Goal: Information Seeking & Learning: Learn about a topic

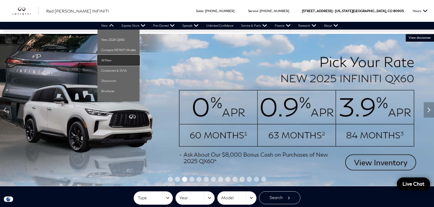
click at [107, 61] on link "All New" at bounding box center [118, 60] width 42 height 10
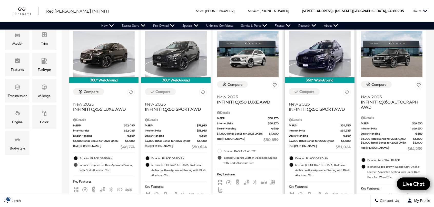
scroll to position [102, 0]
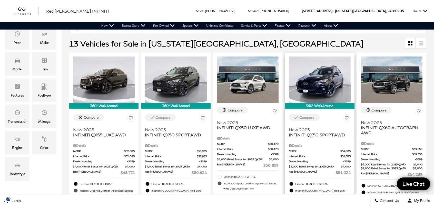
click at [335, 114] on div "Compare New 2025 INFINITI QX50 SPORT AWD" at bounding box center [319, 125] width 61 height 23
click at [314, 115] on div "Compare" at bounding box center [306, 117] width 15 height 5
click at [170, 115] on div "Compare" at bounding box center [162, 117] width 15 height 5
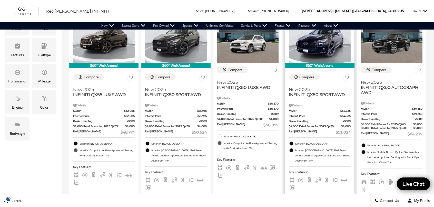
scroll to position [154, 0]
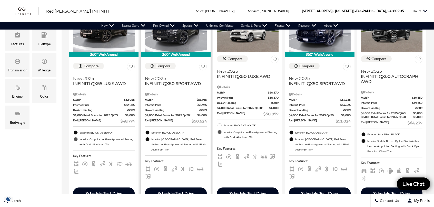
click at [166, 96] on div "Details" at bounding box center [175, 94] width 61 height 5
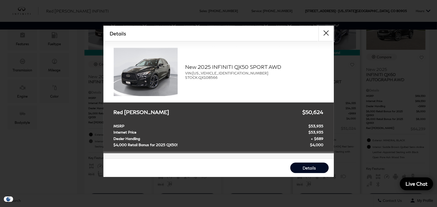
drag, startPoint x: 326, startPoint y: 33, endPoint x: 311, endPoint y: 34, distance: 15.1
click at [326, 33] on button "close" at bounding box center [326, 33] width 15 height 15
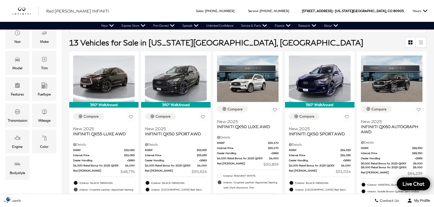
scroll to position [102, 0]
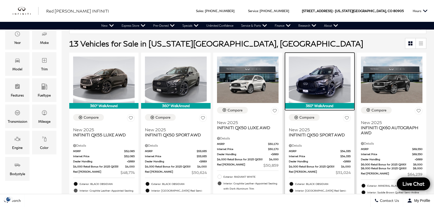
click at [329, 81] on img at bounding box center [319, 79] width 61 height 46
